Goal: Task Accomplishment & Management: Complete application form

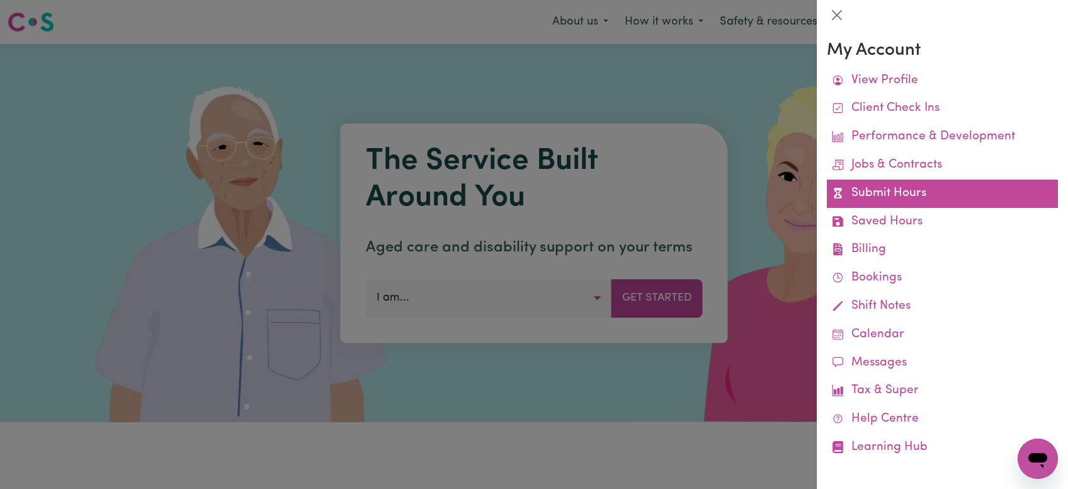
click at [908, 199] on link "Submit Hours" at bounding box center [942, 194] width 231 height 28
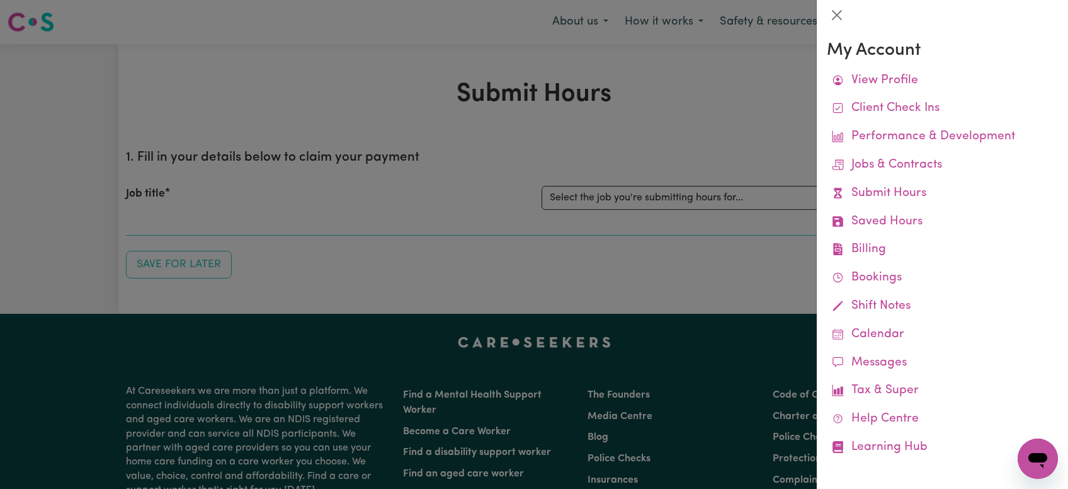
click at [474, 212] on div at bounding box center [534, 244] width 1068 height 489
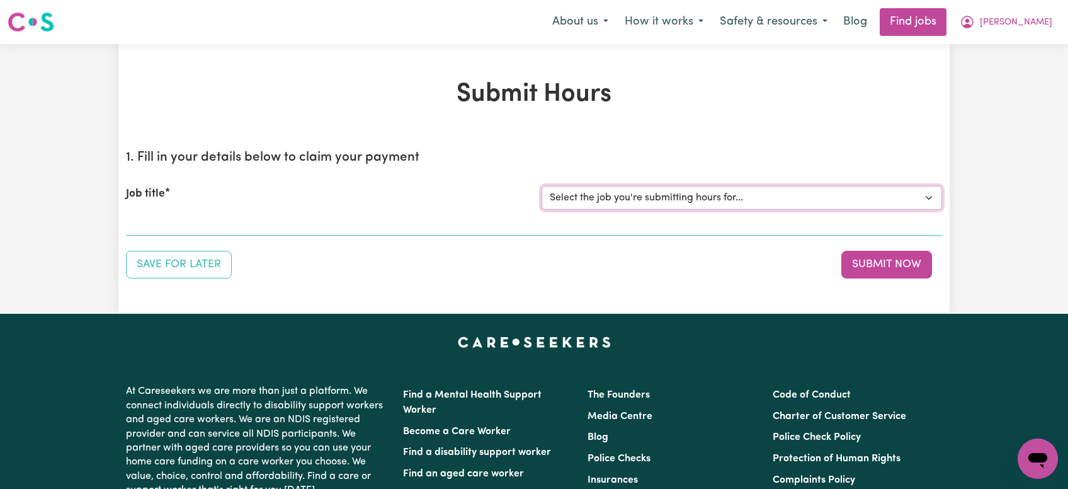
select select "11040"
click option "[[PERSON_NAME]] Support Worker Needed Every [DATE] From 2pm to 4pm - [GEOGRAPHI…" at bounding box center [0, 0] width 0 height 0
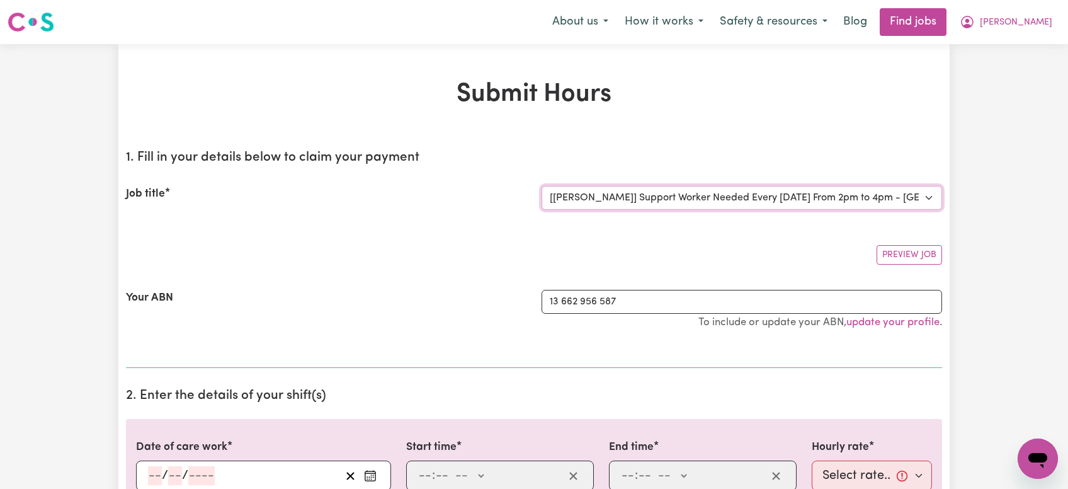
scroll to position [191, 0]
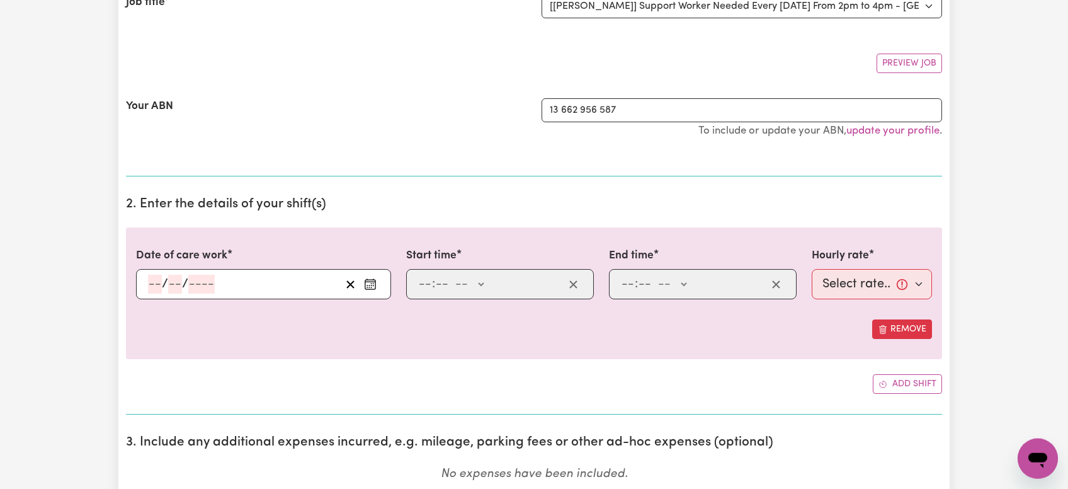
click at [153, 285] on input "number" at bounding box center [155, 284] width 14 height 19
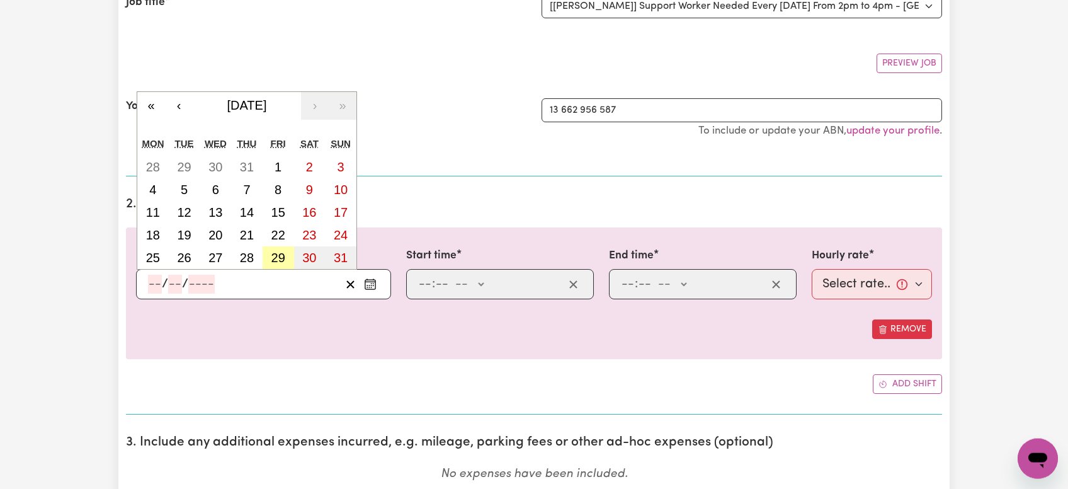
click at [280, 254] on abbr "29" at bounding box center [278, 258] width 14 height 14
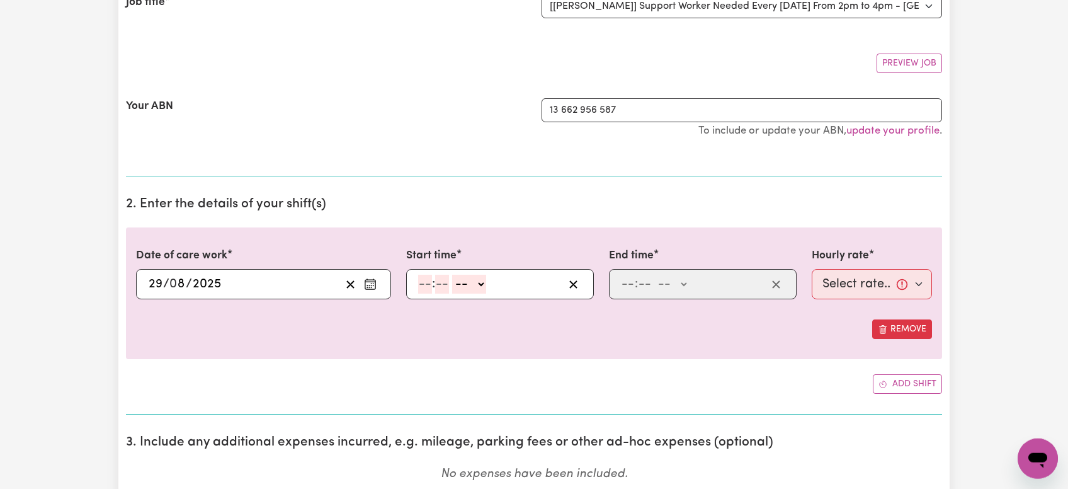
type input "[DATE]"
type input "29"
type input "8"
type input "2025"
click at [423, 286] on input "number" at bounding box center [425, 284] width 14 height 19
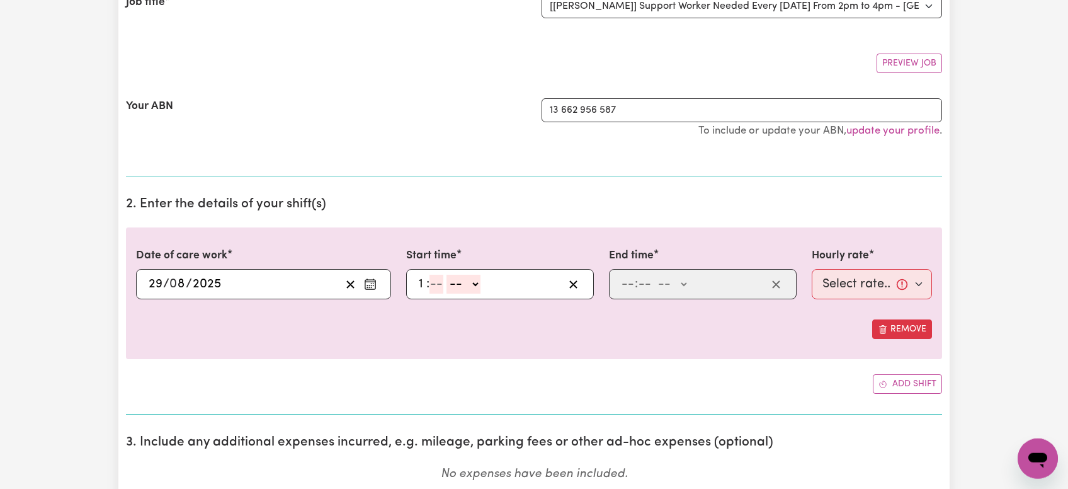
type input "1"
click at [438, 285] on input "number" at bounding box center [437, 284] width 14 height 19
type input "0"
select select "pm"
type input "13:00"
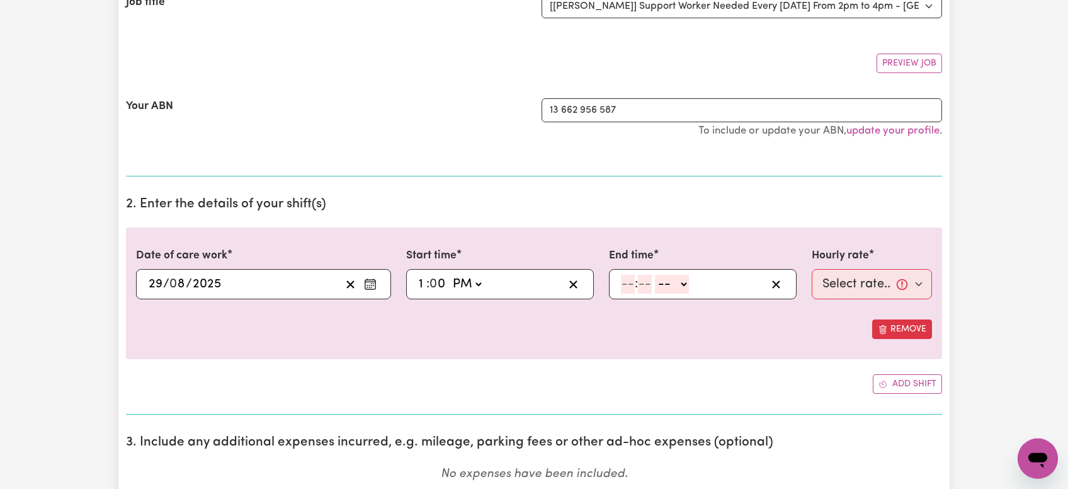
click at [622, 288] on input "number" at bounding box center [628, 284] width 14 height 19
type input "5"
type input "30"
select select "pm"
click option "PM" at bounding box center [0, 0] width 0 height 0
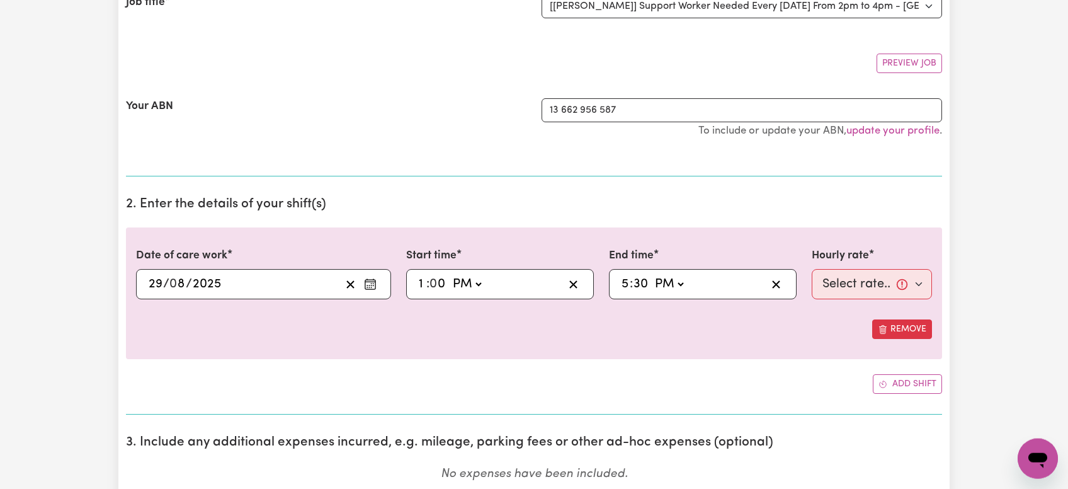
type input "17:30"
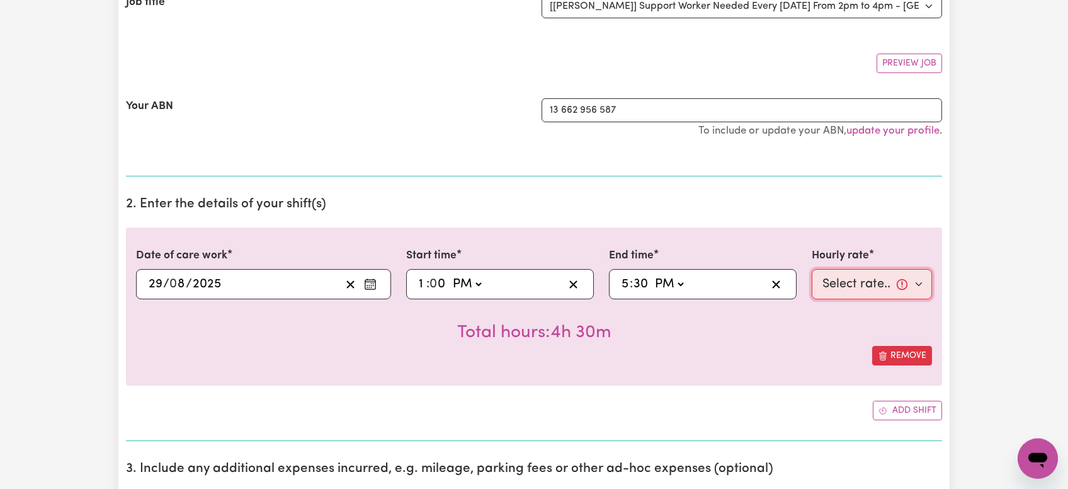
select select "64.45-Weekday"
click option "$64.45 (Weekday)" at bounding box center [0, 0] width 0 height 0
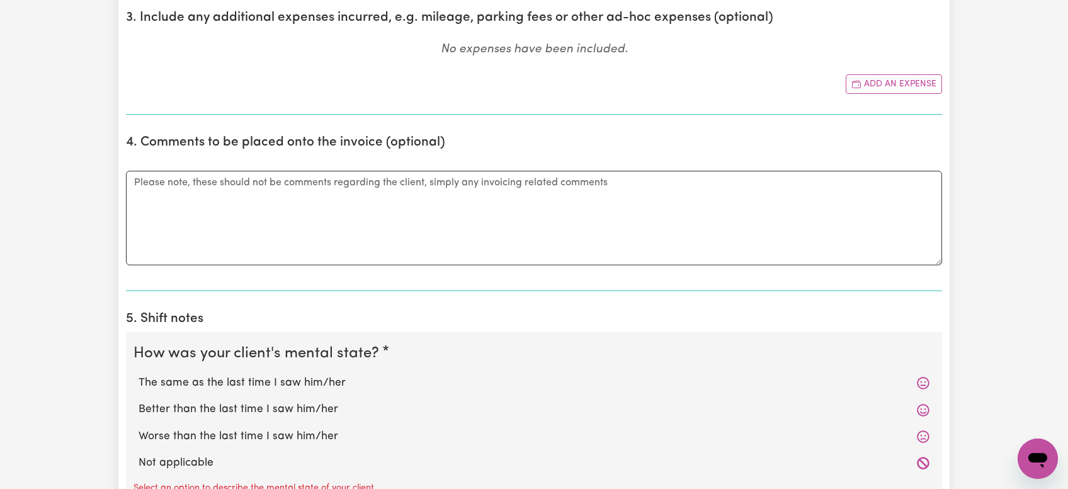
scroll to position [660, 0]
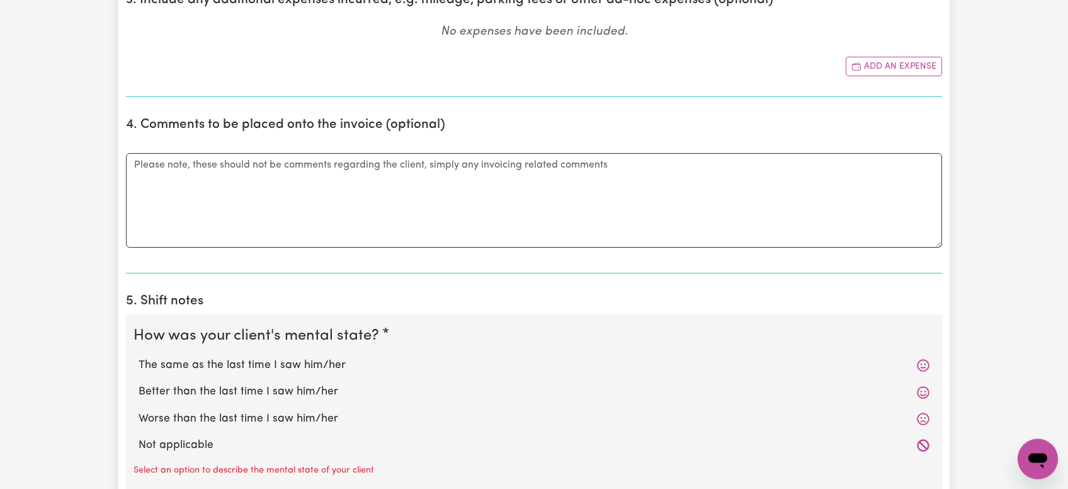
click at [196, 416] on label "Worse than the last time I saw him/her" at bounding box center [534, 419] width 791 height 16
click at [139, 411] on input "Worse than the last time I saw him/her" at bounding box center [138, 410] width 1 height 1
radio input "true"
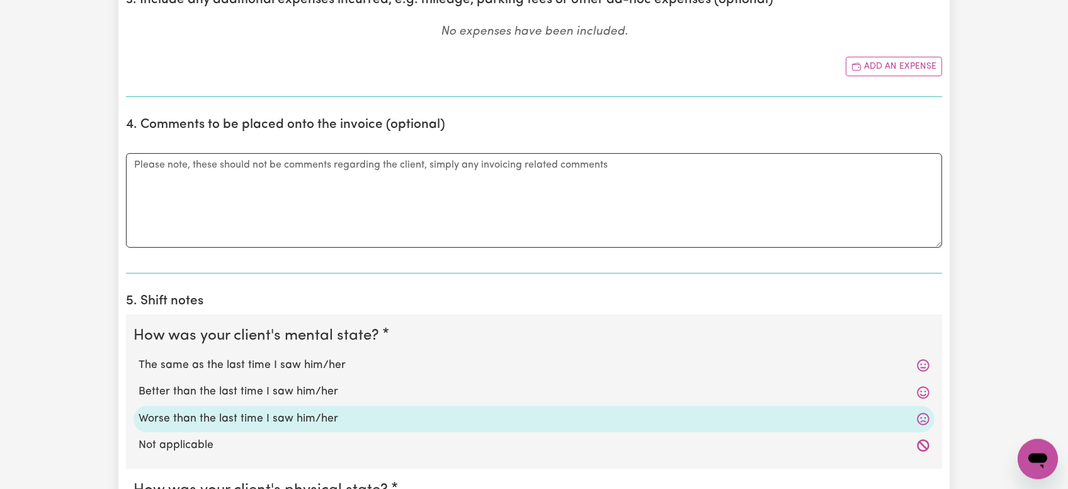
scroll to position [835, 0]
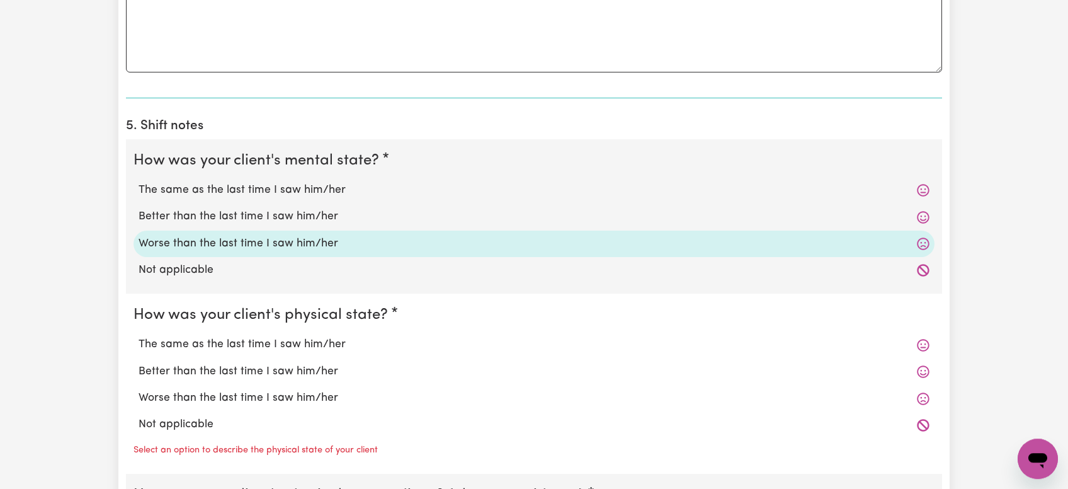
click at [179, 420] on label "Not applicable" at bounding box center [534, 424] width 791 height 16
click at [139, 416] on input "Not applicable" at bounding box center [138, 416] width 1 height 1
radio input "true"
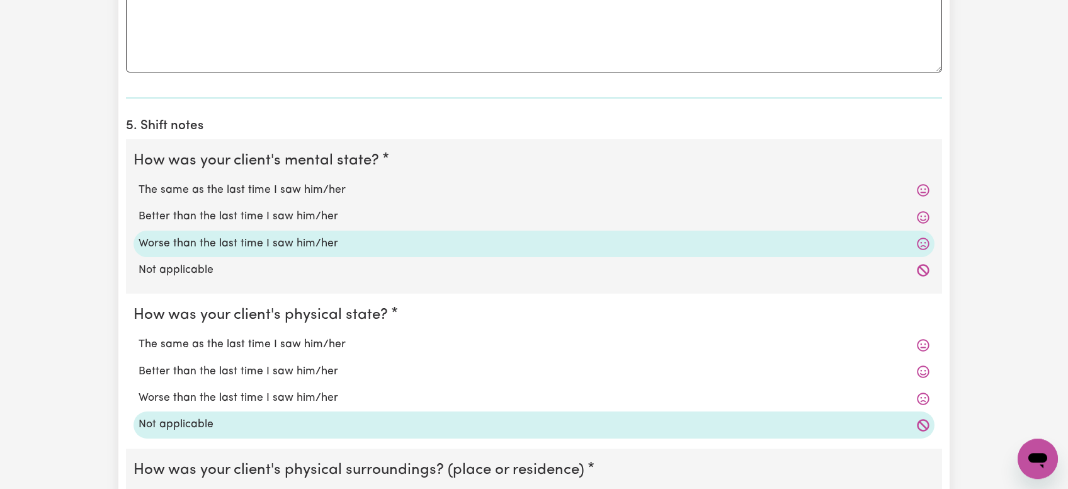
scroll to position [976, 0]
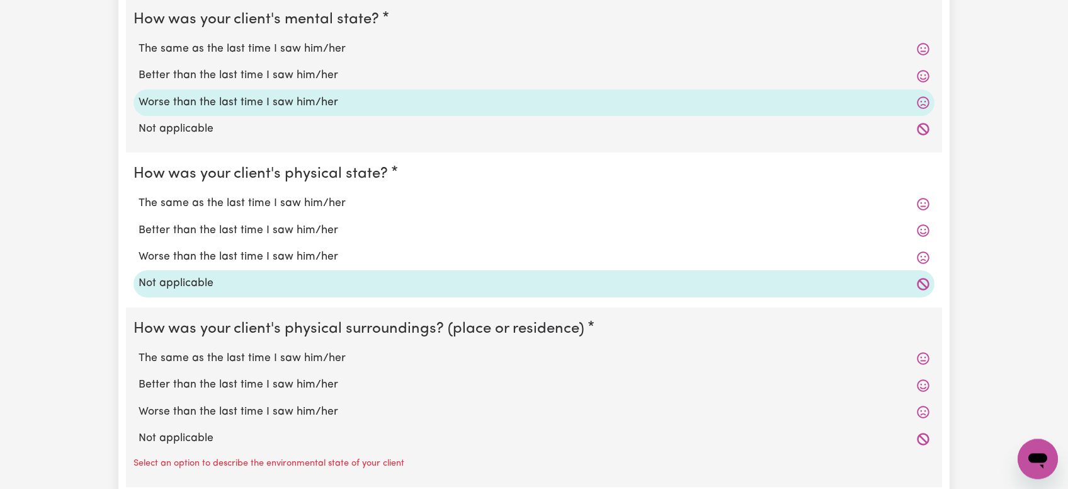
click at [176, 446] on div "Not applicable" at bounding box center [534, 438] width 801 height 26
click at [180, 443] on label "Not applicable" at bounding box center [534, 438] width 791 height 16
click at [139, 430] on input "Not applicable" at bounding box center [138, 430] width 1 height 1
radio input "true"
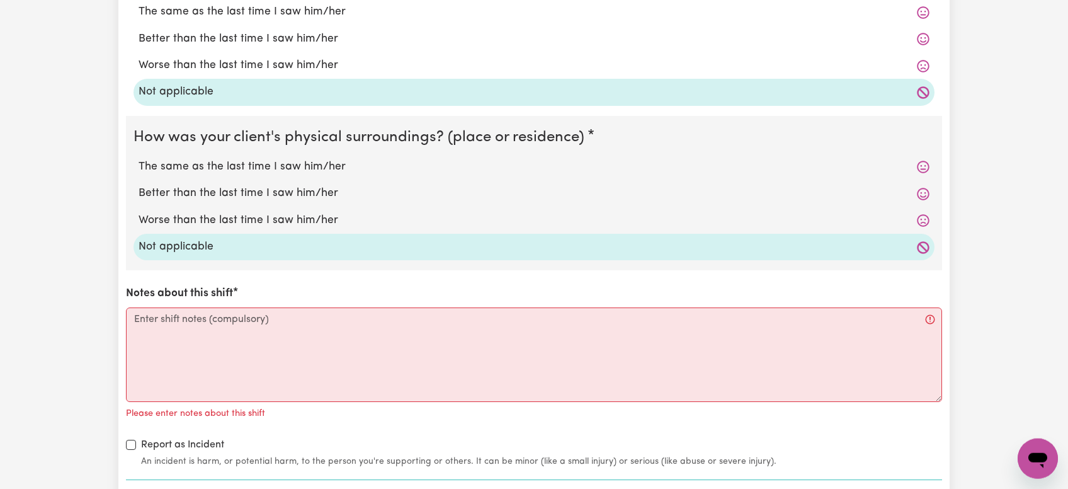
scroll to position [1190, 0]
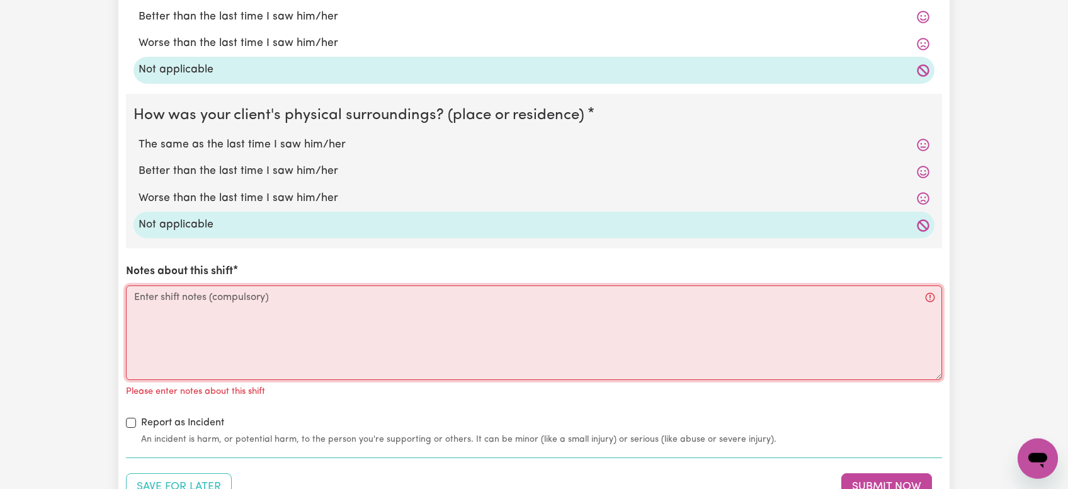
click at [183, 340] on textarea "Notes about this shift" at bounding box center [534, 332] width 816 height 94
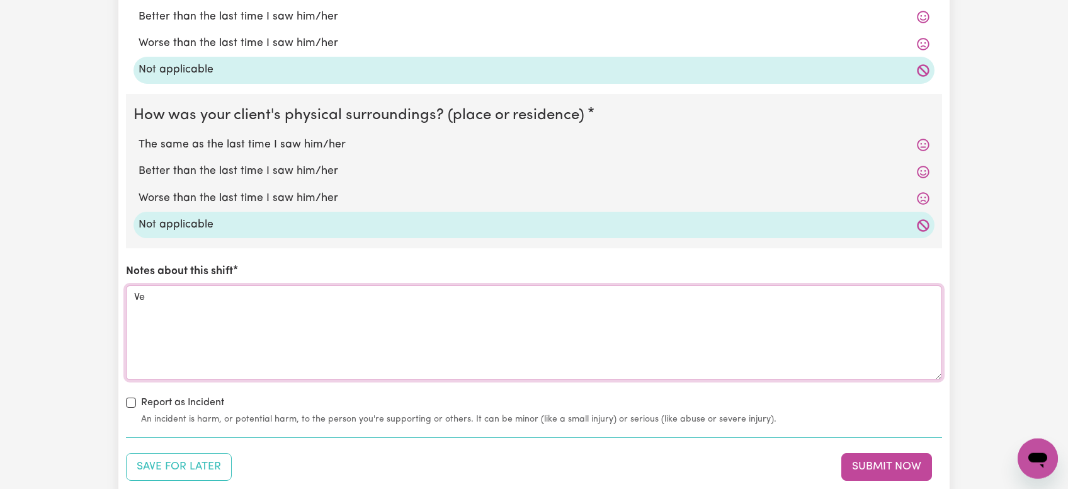
type textarea "V"
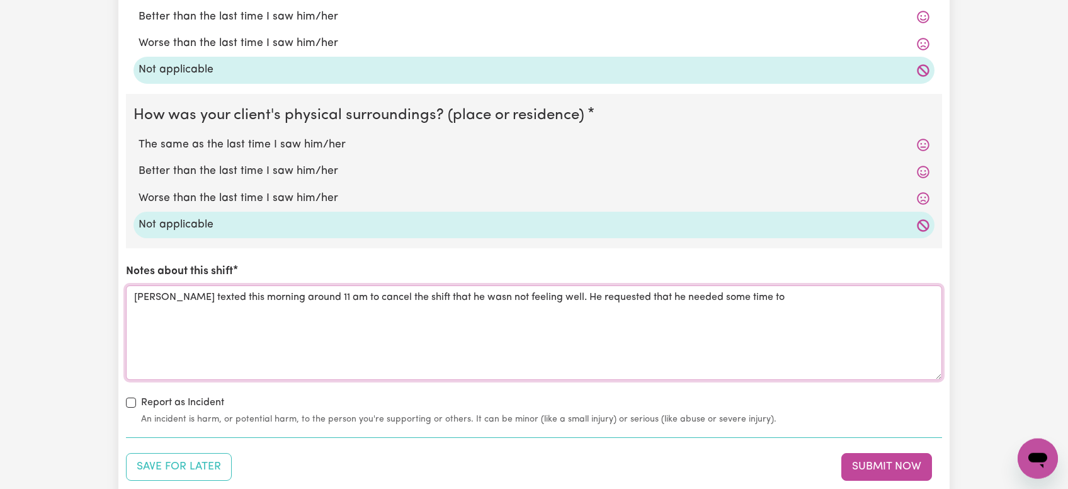
click at [545, 299] on textarea "[PERSON_NAME] texted this morning around 11 am to cancel the shift that he wasn…" at bounding box center [534, 332] width 816 height 94
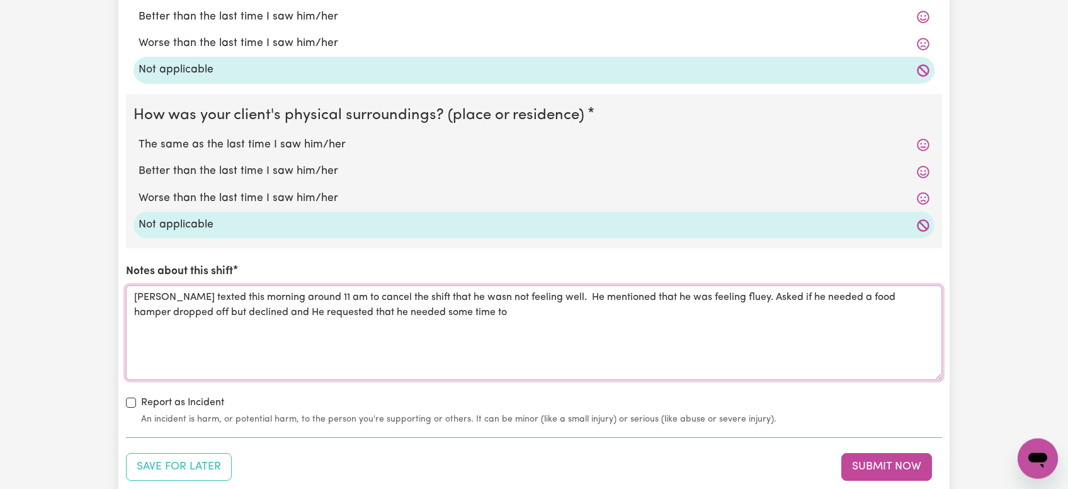
click at [479, 306] on textarea "[PERSON_NAME] texted this morning around 11 am to cancel the shift that he wasn…" at bounding box center [534, 332] width 816 height 94
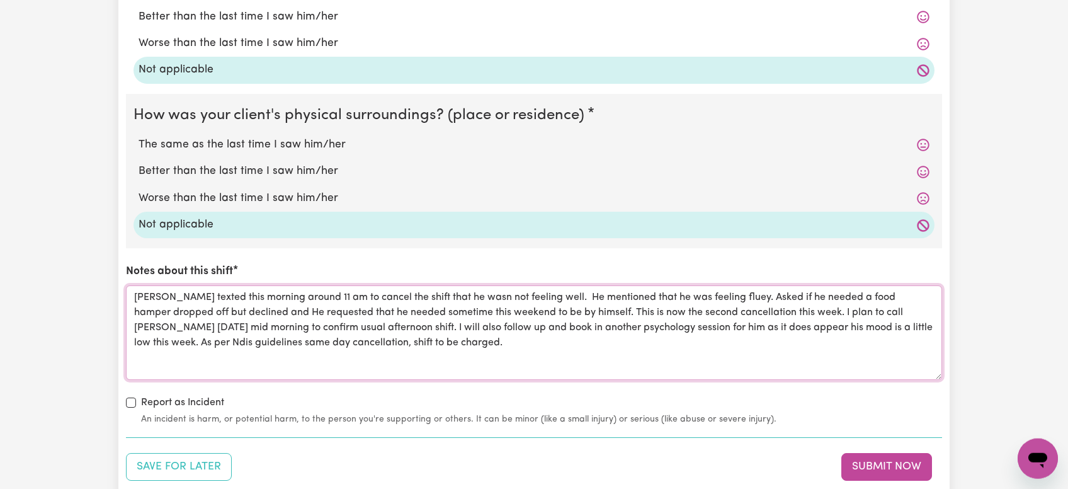
click at [468, 296] on textarea "[PERSON_NAME] texted this morning around 11 am to cancel the shift that he wasn…" at bounding box center [534, 332] width 816 height 94
click at [191, 310] on textarea "[PERSON_NAME] texted this morning around 11 am to cancel the shift that he wasn…" at bounding box center [534, 332] width 816 height 94
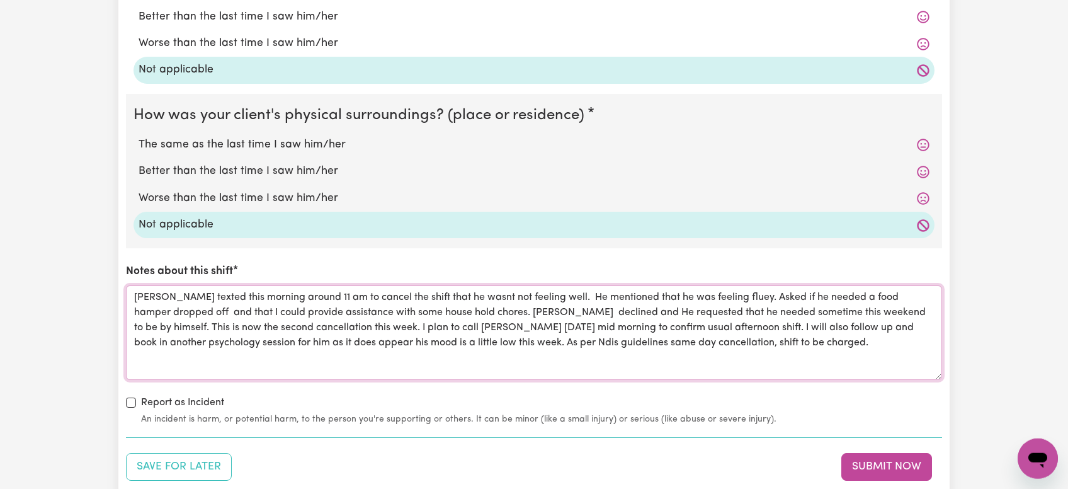
click at [435, 341] on textarea "[PERSON_NAME] texted this morning around 11 am to cancel the shift that he wasn…" at bounding box center [534, 332] width 816 height 94
click at [863, 338] on textarea "[PERSON_NAME] texted this morning around 11 am to cancel the shift that he wasn…" at bounding box center [534, 332] width 816 height 94
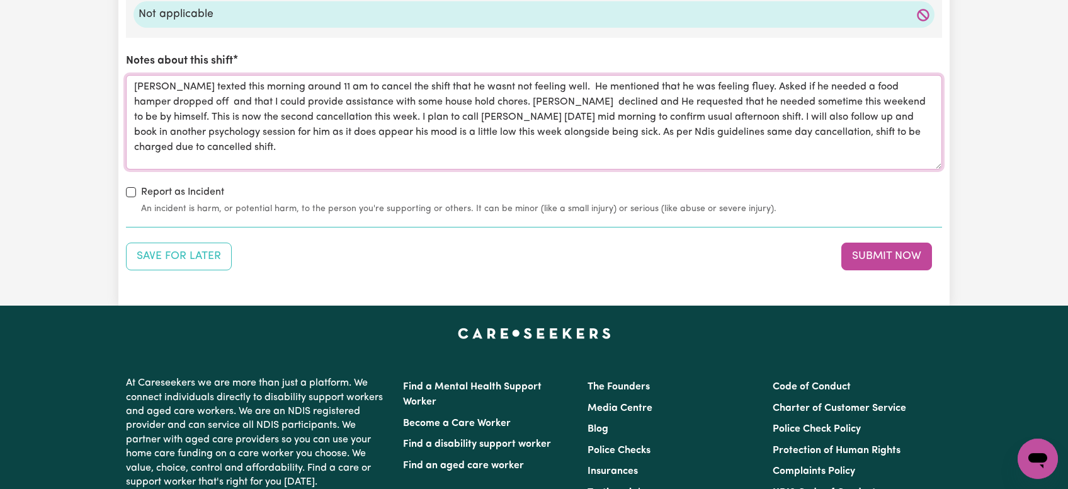
scroll to position [1401, 0]
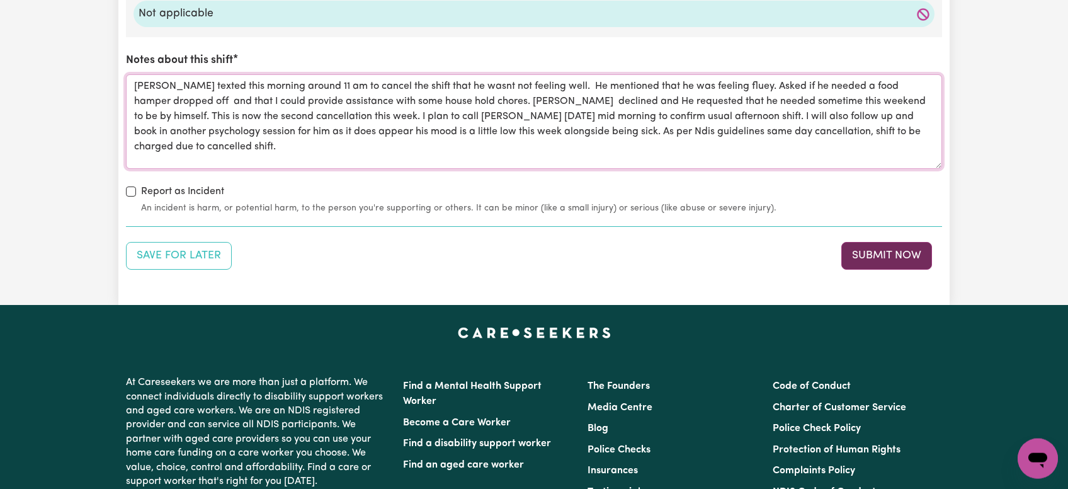
type textarea "[PERSON_NAME] texted this morning around 11 am to cancel the shift that he wasn…"
drag, startPoint x: 904, startPoint y: 255, endPoint x: 721, endPoint y: 280, distance: 184.3
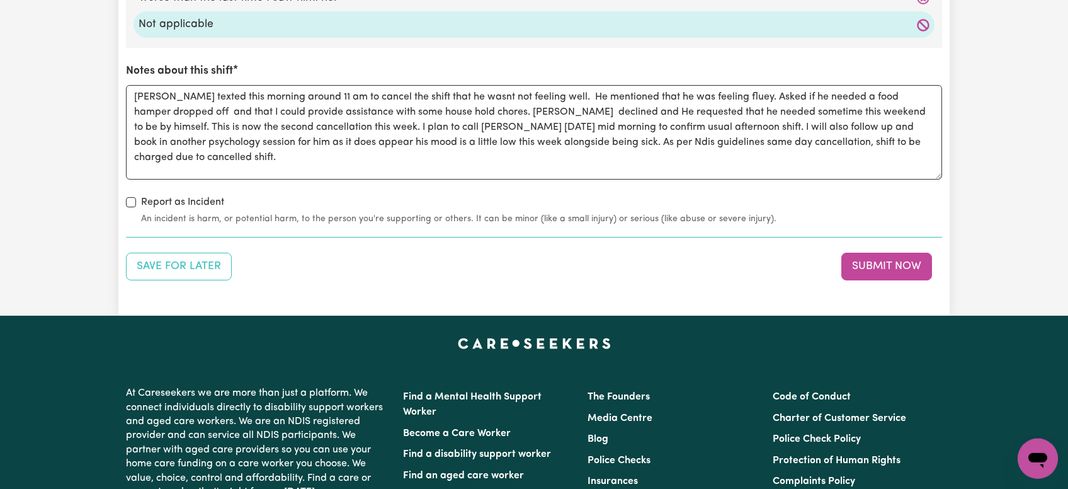
scroll to position [1459, 0]
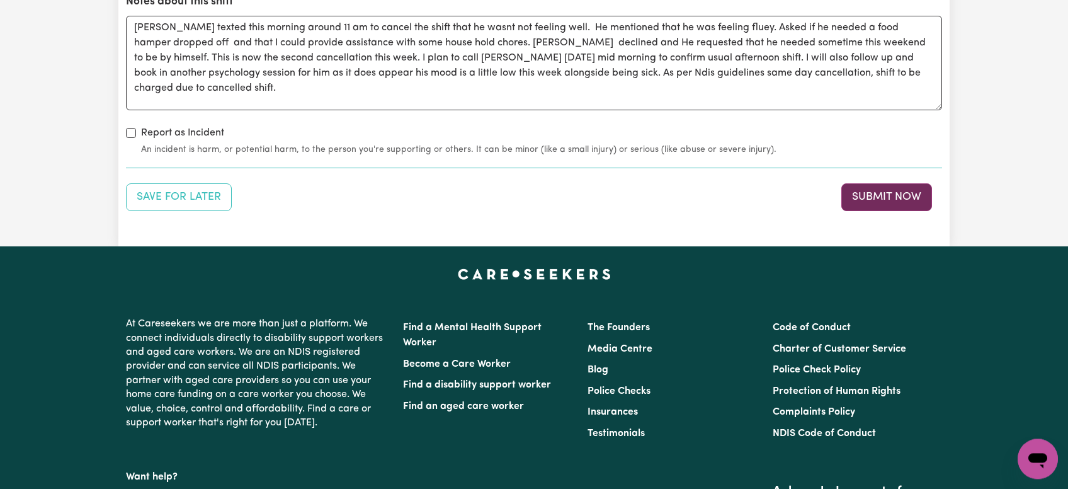
click at [878, 195] on button "Submit Now" at bounding box center [887, 197] width 91 height 28
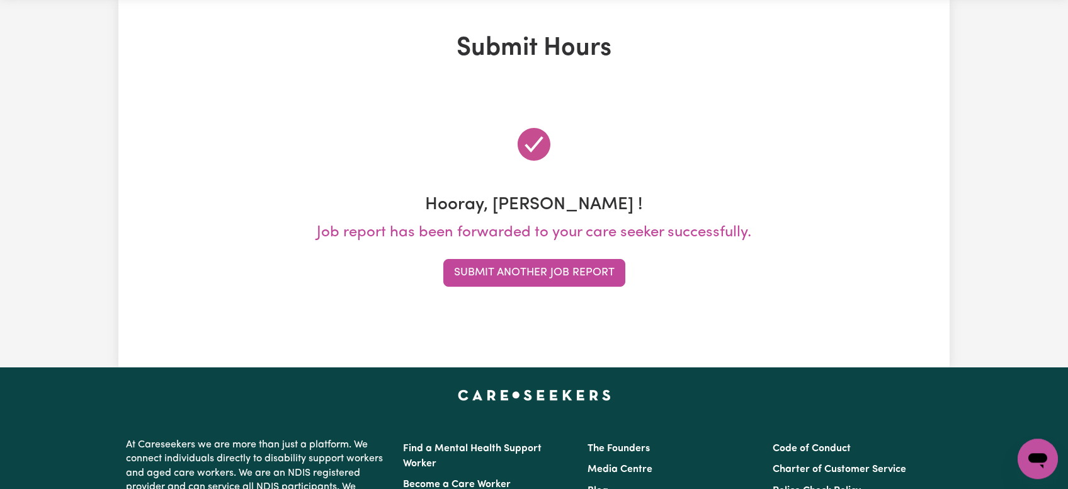
scroll to position [0, 0]
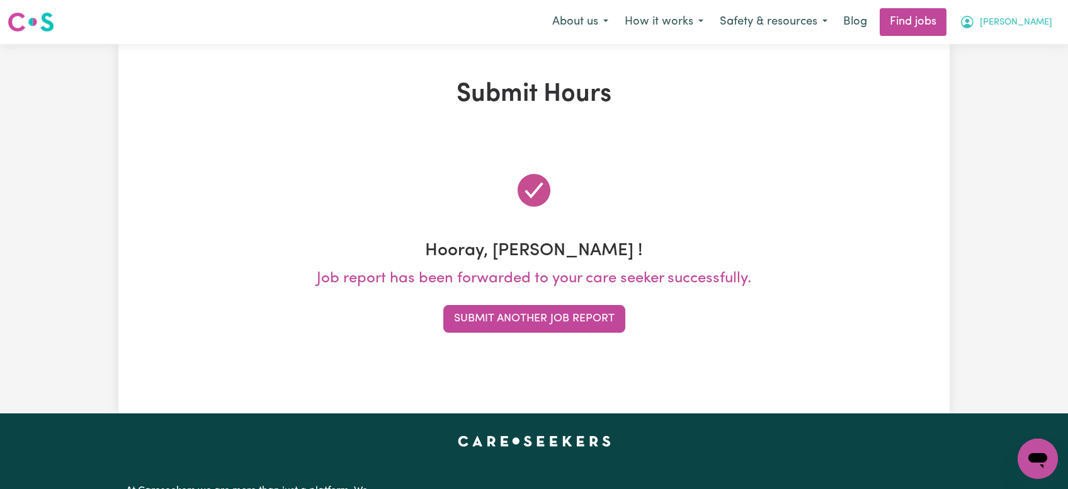
click at [1034, 20] on span "[PERSON_NAME]" at bounding box center [1016, 23] width 72 height 14
click at [1009, 55] on link "My Account" at bounding box center [1011, 49] width 100 height 24
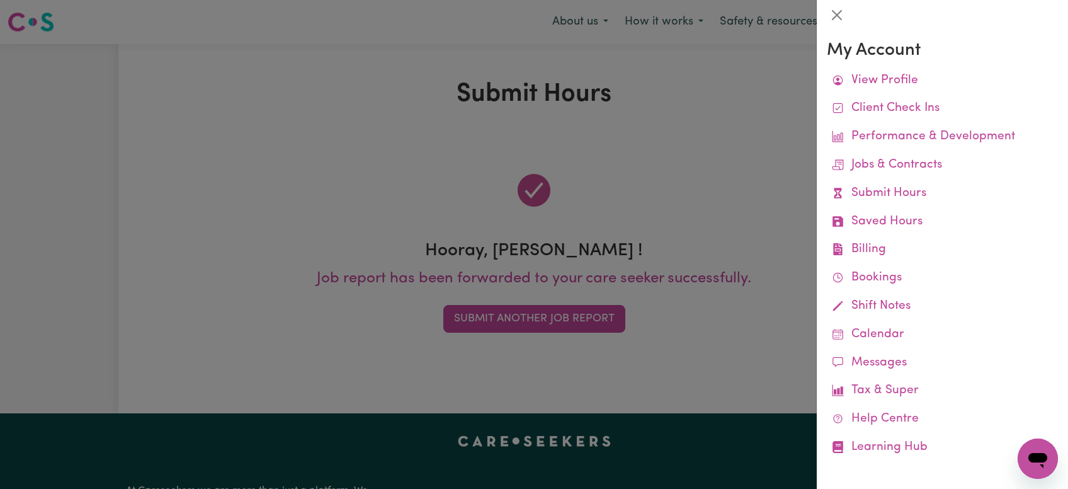
click at [677, 210] on div at bounding box center [534, 244] width 1068 height 489
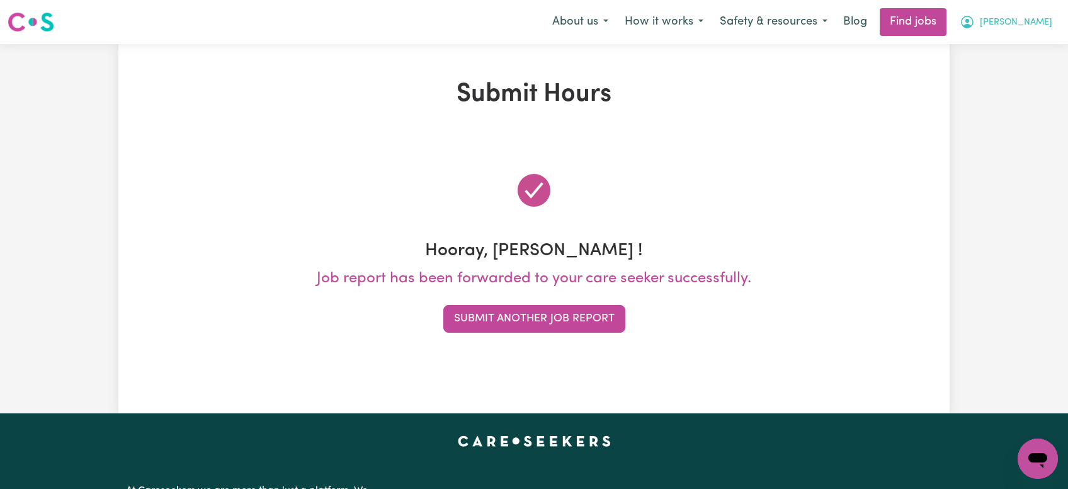
click at [975, 19] on icon "My Account" at bounding box center [967, 21] width 15 height 15
click at [947, 27] on link "Find jobs" at bounding box center [913, 22] width 67 height 28
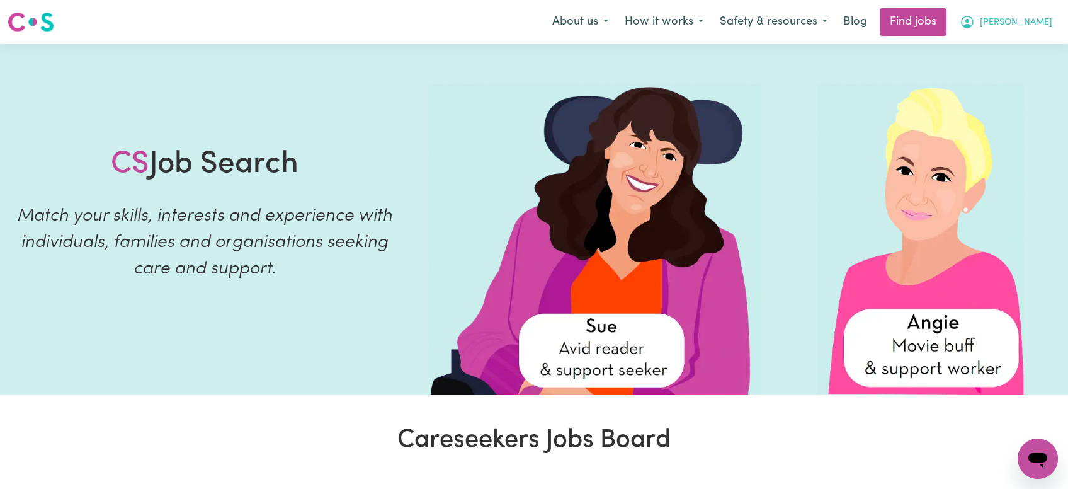
click at [1047, 17] on span "[PERSON_NAME]" at bounding box center [1016, 23] width 72 height 14
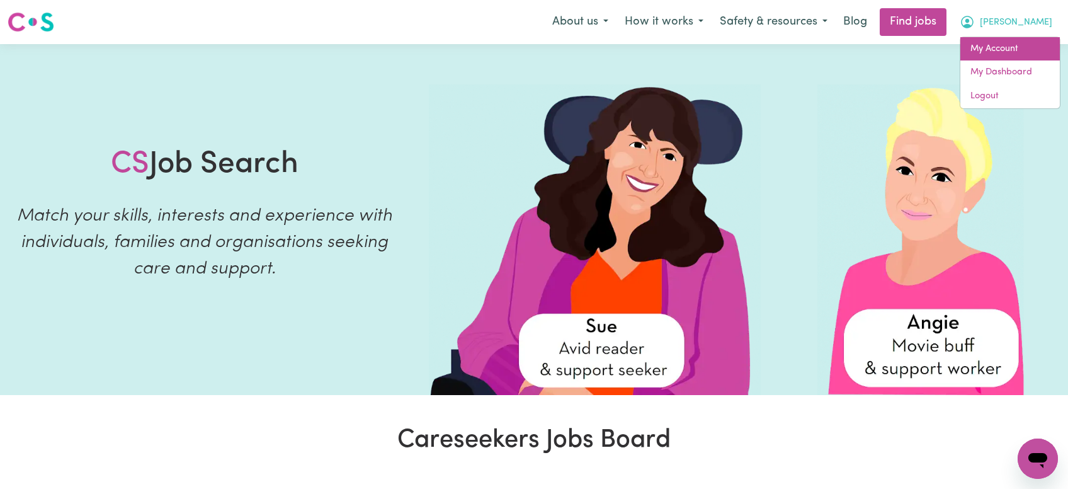
click at [1007, 54] on link "My Account" at bounding box center [1011, 49] width 100 height 24
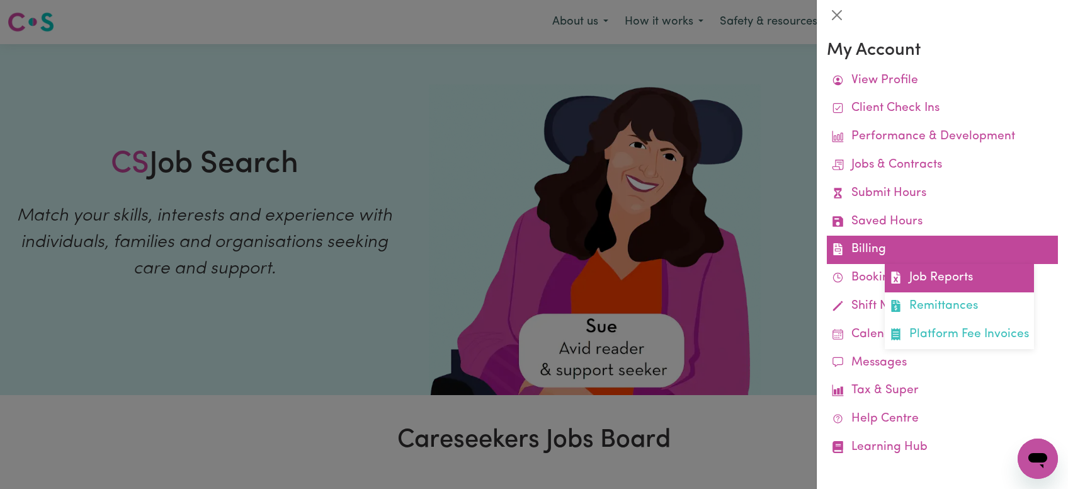
click at [924, 273] on link "Job Reports" at bounding box center [959, 278] width 149 height 28
